Goal: Navigation & Orientation: Find specific page/section

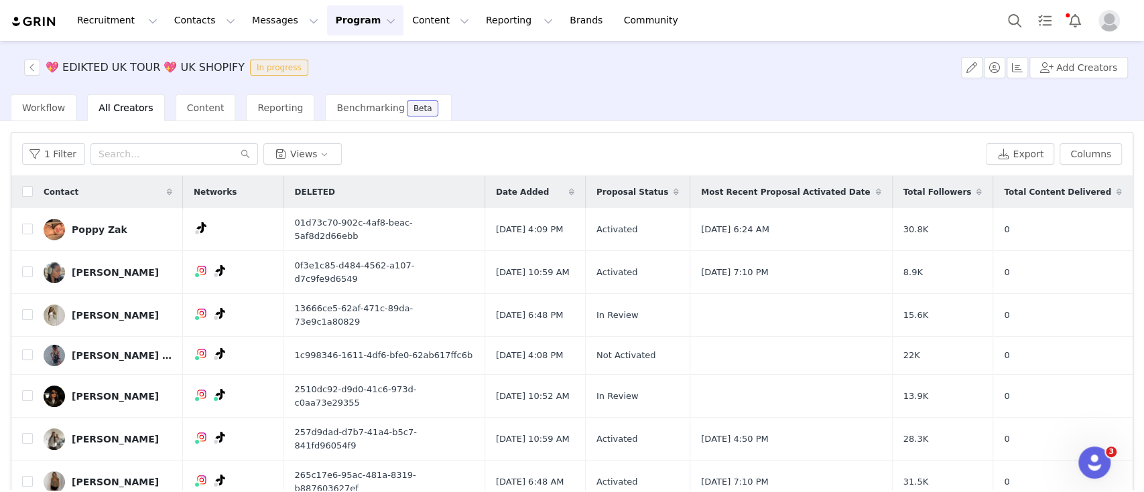
click at [327, 29] on button "Program Program" at bounding box center [365, 20] width 76 height 30
click at [332, 64] on p "Activations" at bounding box center [331, 59] width 52 height 14
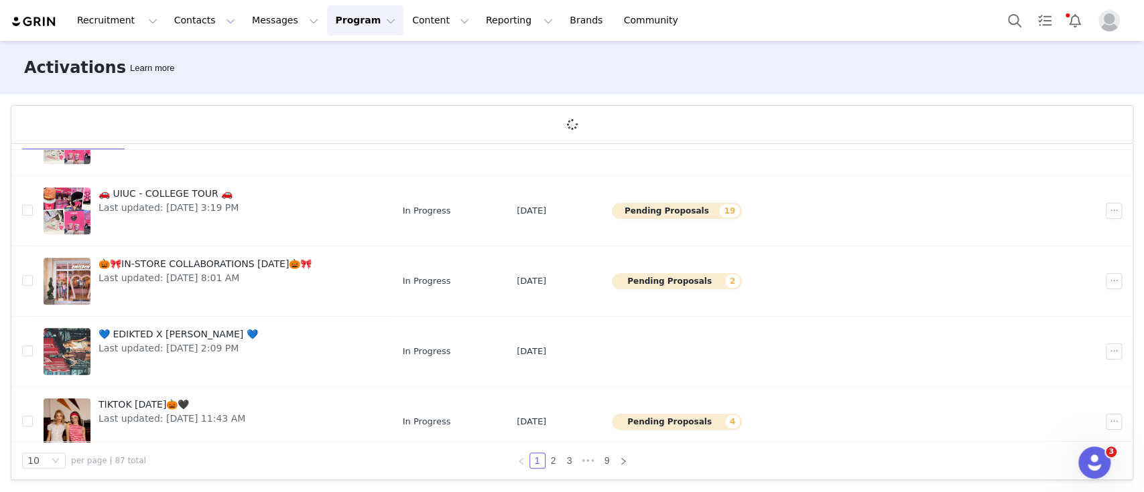
scroll to position [443, 0]
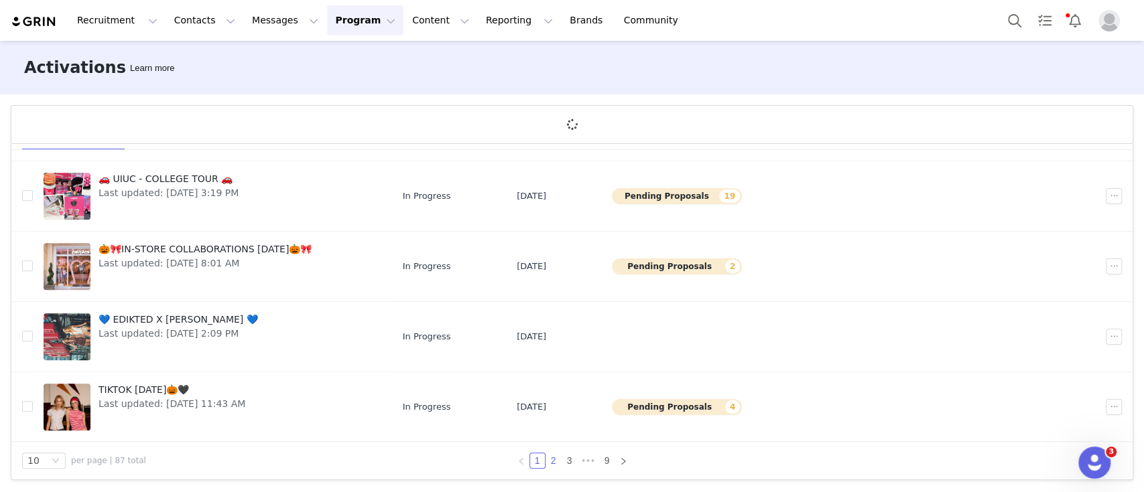
click at [546, 461] on link "2" at bounding box center [553, 461] width 15 height 15
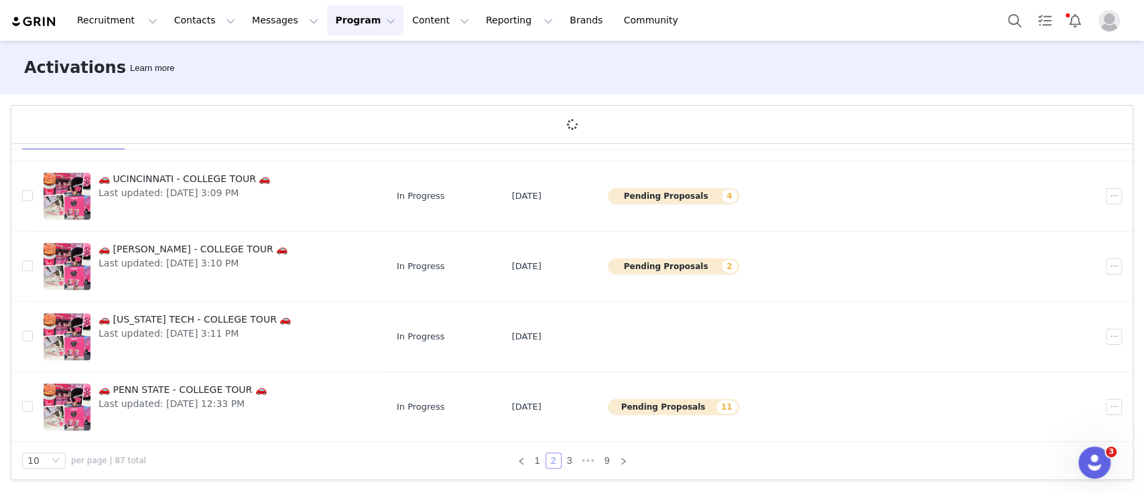
scroll to position [0, 0]
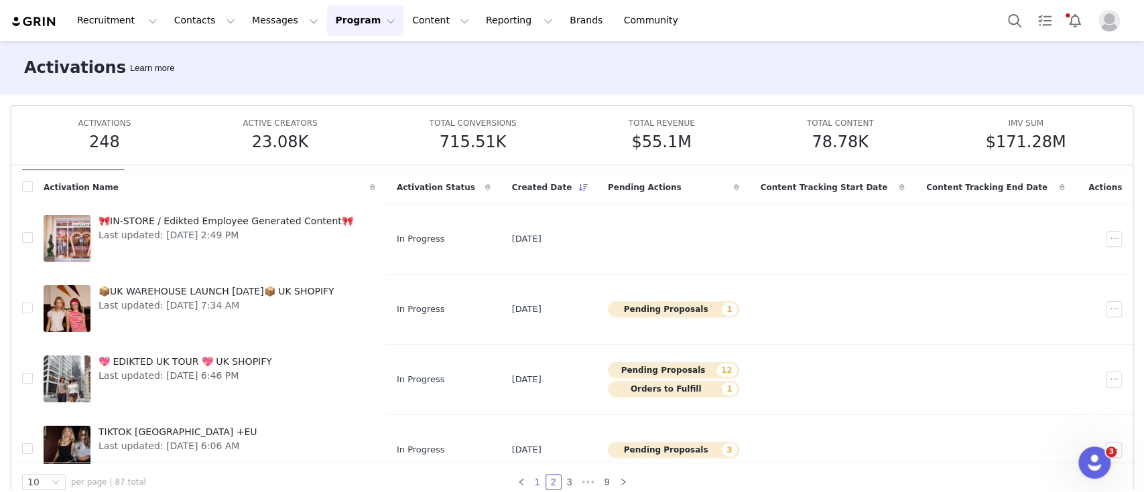
click at [535, 464] on div "10 per page | 87 total 1 2 3 ••• 9" at bounding box center [571, 483] width 1121 height 38
click at [531, 481] on link "1" at bounding box center [537, 482] width 15 height 15
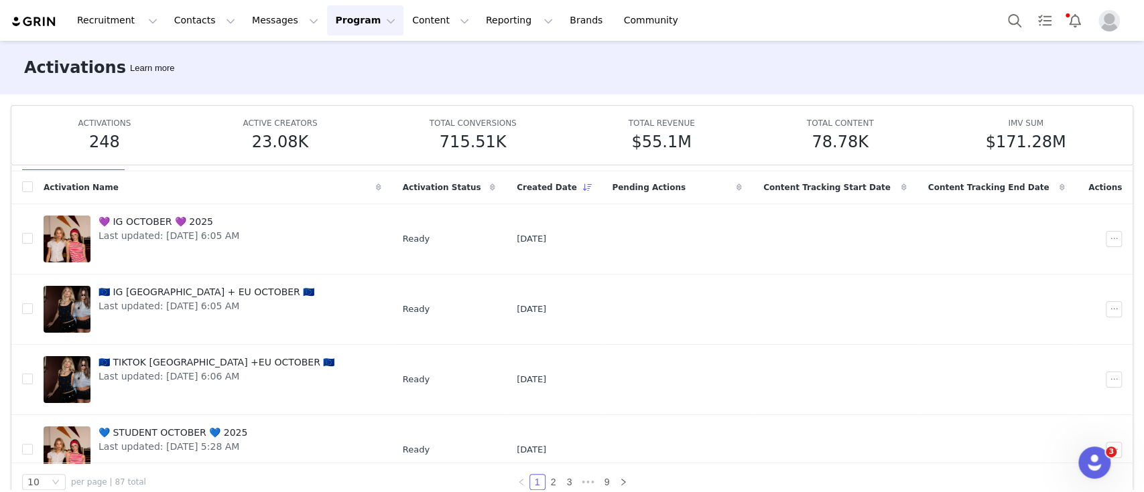
click at [996, 25] on div "Recruitment Recruitment Creator Search Curated Lists Landing Pages Web Extensio…" at bounding box center [572, 20] width 1144 height 41
click at [1022, 24] on button "Search" at bounding box center [1013, 20] width 29 height 30
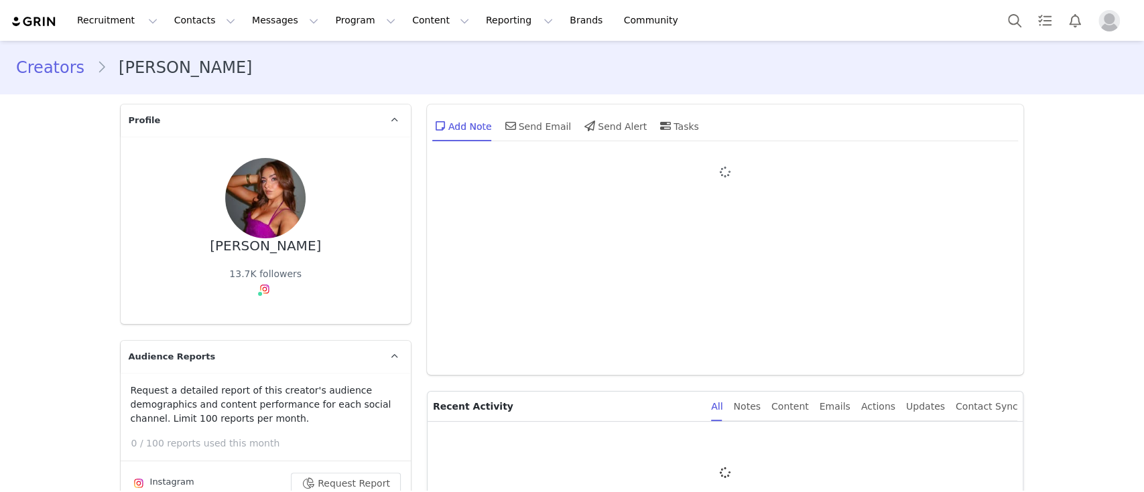
type input "+1 ([GEOGRAPHIC_DATA])"
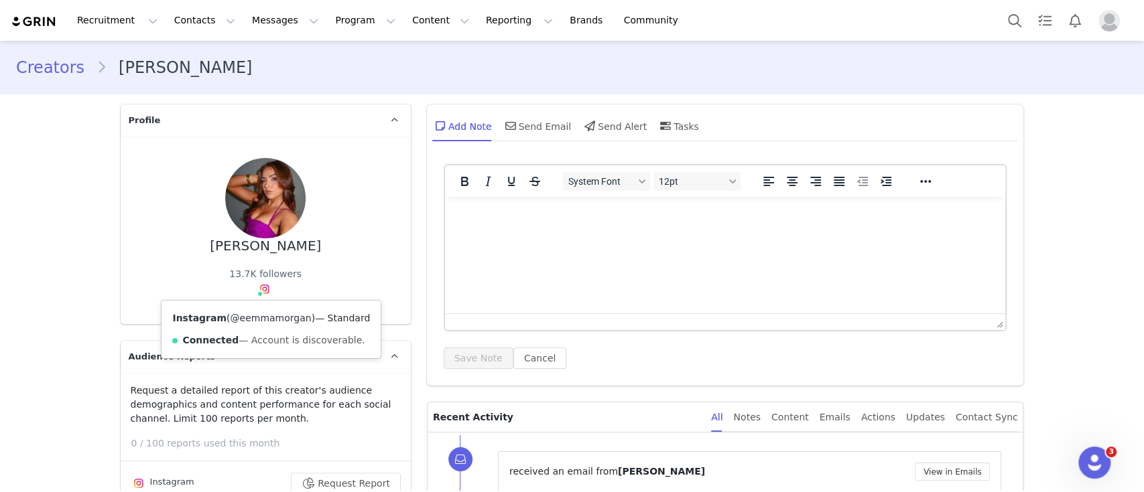
click at [248, 319] on link "@eemmamorgan" at bounding box center [270, 318] width 81 height 11
